Goal: Book appointment/travel/reservation

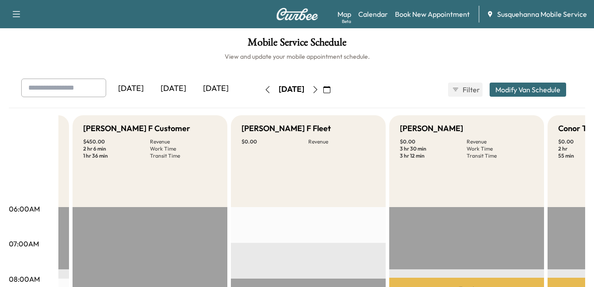
click at [323, 87] on button "button" at bounding box center [315, 90] width 15 height 14
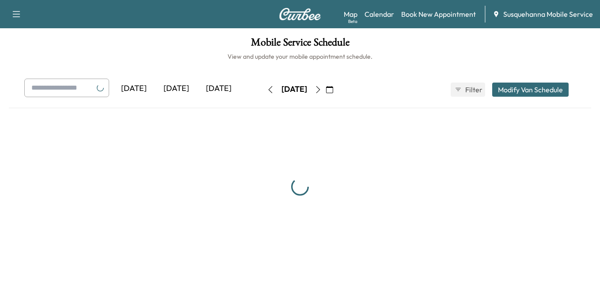
click at [307, 87] on div "[DATE]" at bounding box center [295, 89] width 26 height 11
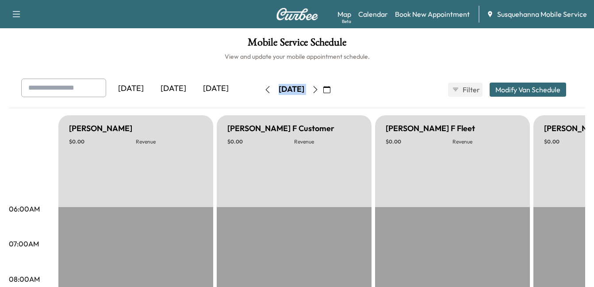
drag, startPoint x: 327, startPoint y: 87, endPoint x: 336, endPoint y: 99, distance: 15.2
click at [334, 99] on div "[DATE] August 2025 S M T W T F S 27 28 29 30 31 1 2 3 4 5 6 7 8 9 10 11 12 13 1…" at bounding box center [297, 90] width 74 height 28
click at [317, 93] on icon "button" at bounding box center [315, 89] width 4 height 7
click at [319, 93] on icon "button" at bounding box center [315, 89] width 7 height 7
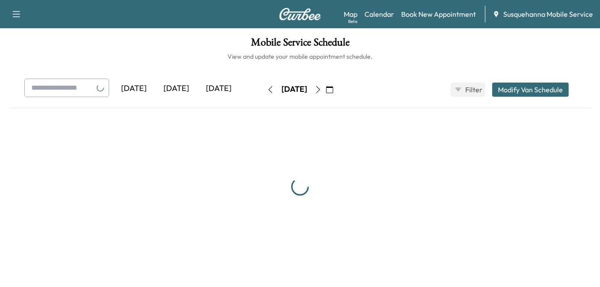
click at [275, 285] on div "Support Log Out Map Beta Calendar Book New Appointment Susquehanna Mobile Servi…" at bounding box center [300, 143] width 600 height 287
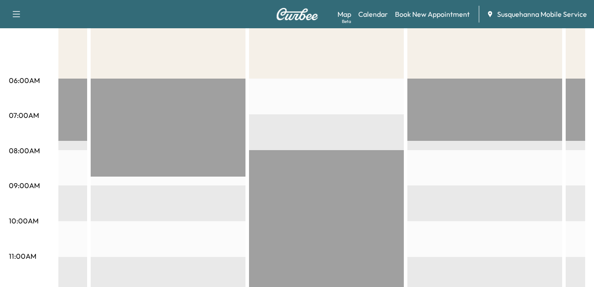
scroll to position [127, 0]
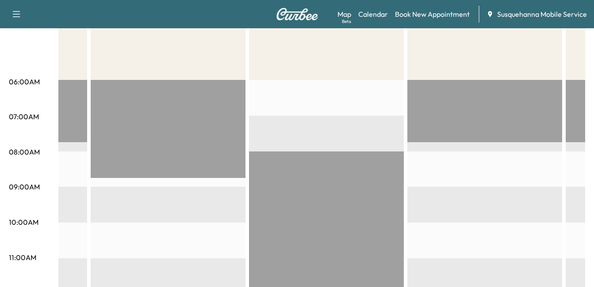
drag, startPoint x: 456, startPoint y: 208, endPoint x: 421, endPoint y: 207, distance: 35.4
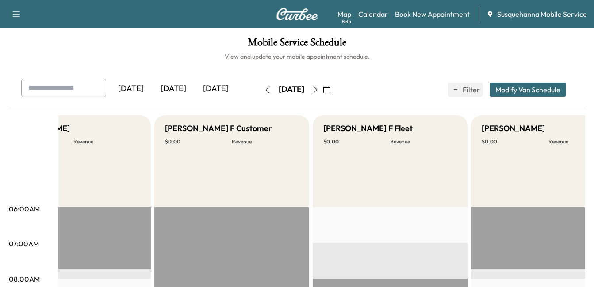
scroll to position [0, 0]
